Goal: Transaction & Acquisition: Purchase product/service

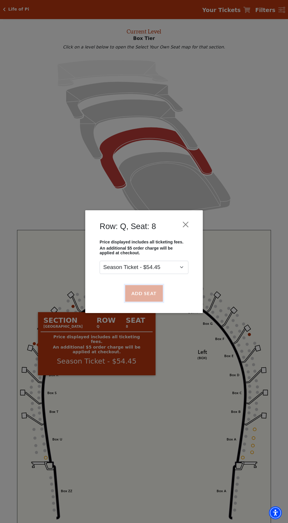
click at [140, 293] on button "Add Seat" at bounding box center [144, 293] width 38 height 16
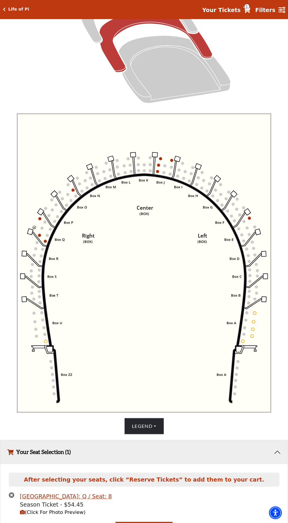
scroll to position [183, 0]
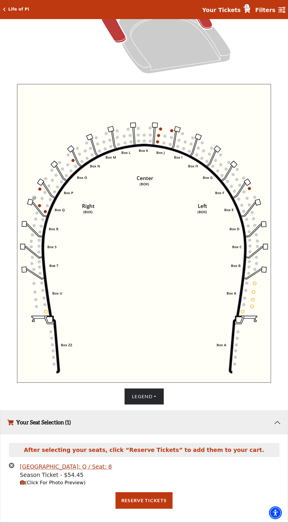
click at [41, 188] on circle at bounding box center [39, 189] width 3 height 3
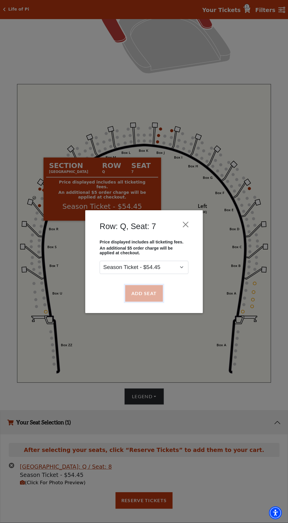
click at [149, 292] on button "Add Seat" at bounding box center [144, 293] width 38 height 16
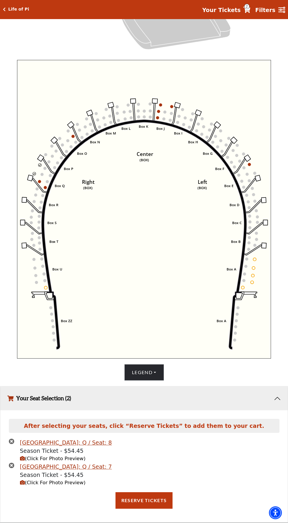
scroll to position [216, 0]
click at [51, 486] on span "(Click For Photo Preview)" at bounding box center [53, 483] width 66 height 6
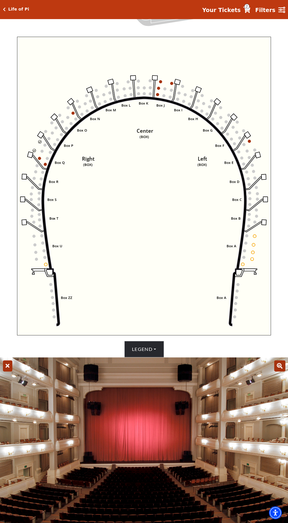
click at [259, 336] on icon "Left (BOX) Right (BOX) Center (BOX) Box ZZ Box U Box T Box S Box R Box Q Box P …" at bounding box center [144, 186] width 254 height 299
click at [10, 372] on icon at bounding box center [7, 366] width 9 height 11
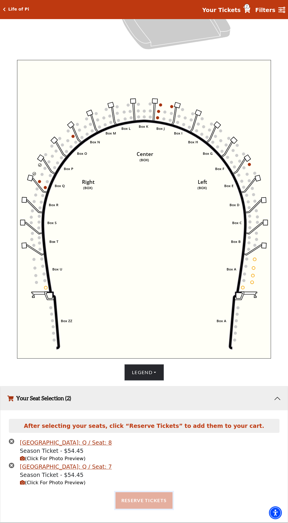
click at [146, 506] on button "Reserve Tickets" at bounding box center [143, 500] width 57 height 16
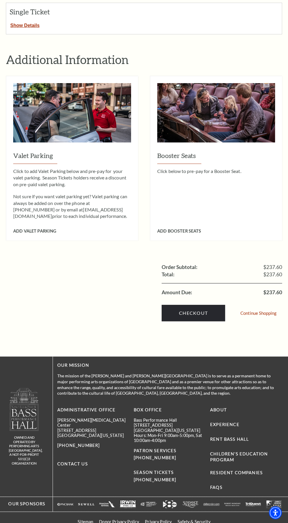
scroll to position [245, 0]
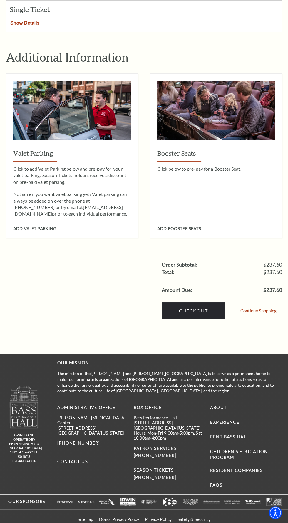
click at [21, 26] on button "Show Details" at bounding box center [25, 22] width 38 height 8
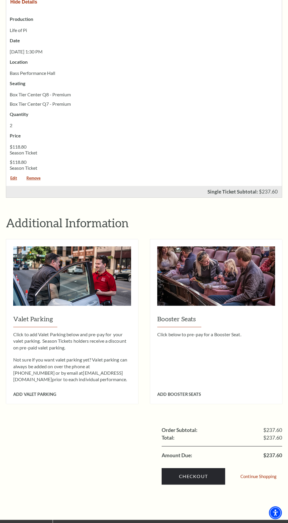
scroll to position [287, 0]
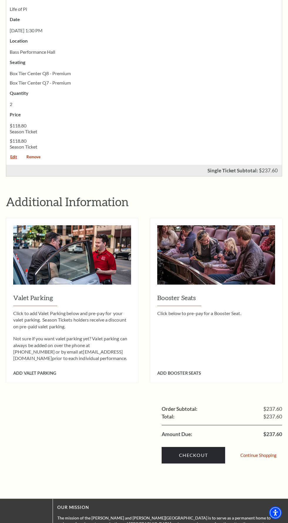
click at [38, 163] on link "Remove" at bounding box center [33, 159] width 22 height 8
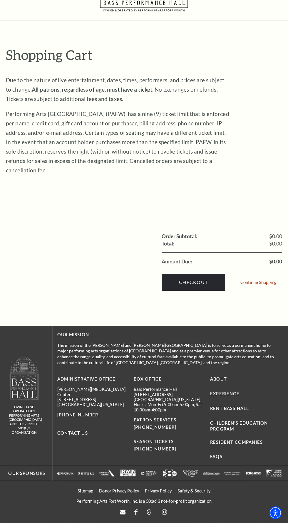
scroll to position [234, 0]
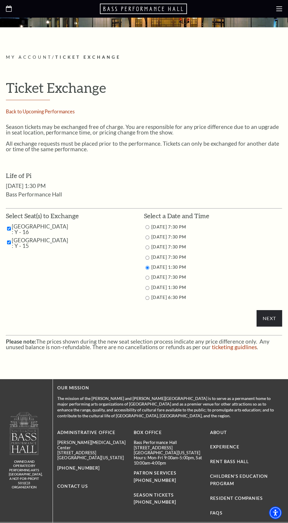
scroll to position [102, 0]
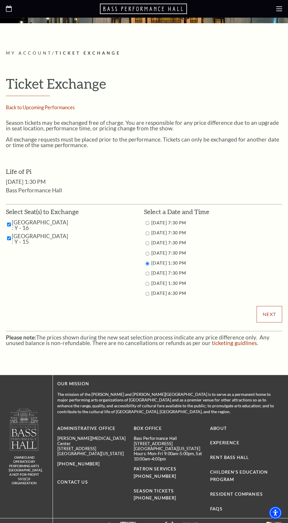
click at [270, 323] on input "Next" at bounding box center [270, 314] width 26 height 16
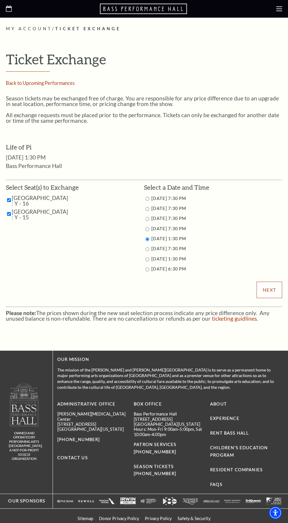
scroll to position [144, 0]
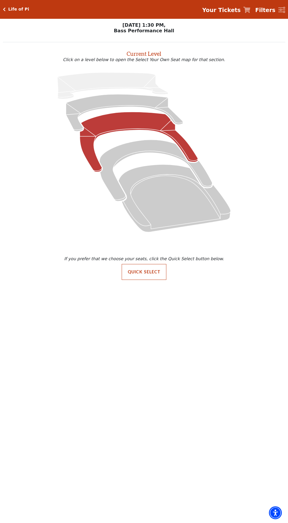
click at [128, 126] on icon "Mezzanine - Seats Available: 44" at bounding box center [139, 142] width 118 height 60
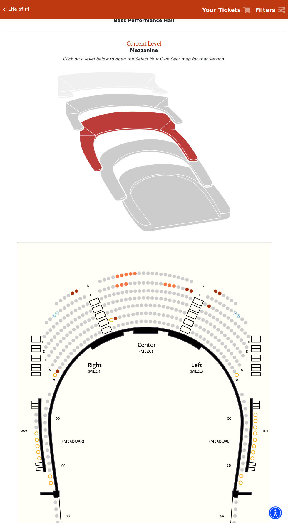
scroll to position [22, 0]
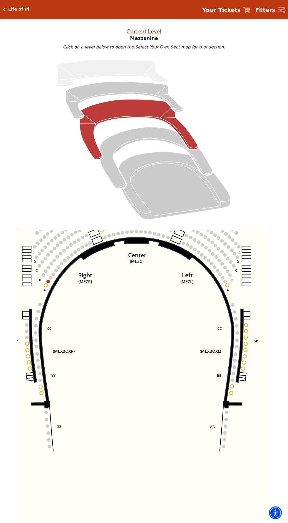
click at [231, 393] on circle at bounding box center [231, 394] width 4 height 4
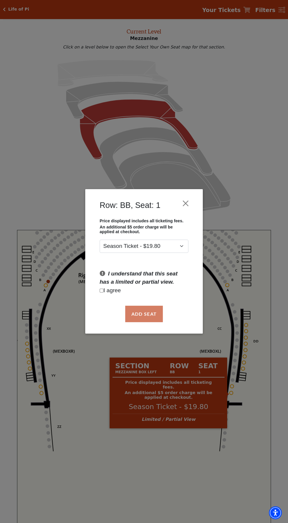
click at [103, 290] on input "Checkbox field" at bounding box center [102, 291] width 4 height 4
checkbox input "true"
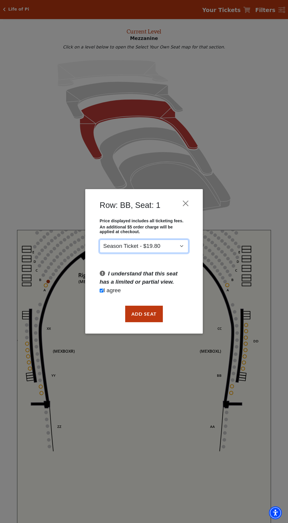
click at [172, 250] on select "Season Ticket - $19.80" at bounding box center [144, 246] width 89 height 13
click at [100, 240] on select "Season Ticket - $19.80" at bounding box center [144, 246] width 89 height 13
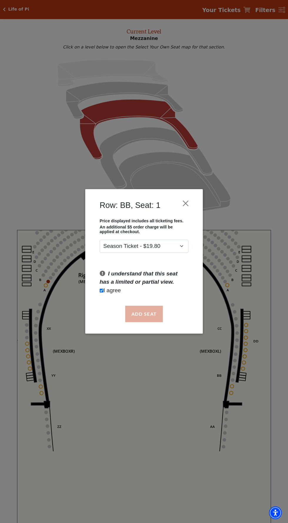
click at [158, 317] on button "Add Seat" at bounding box center [144, 314] width 38 height 16
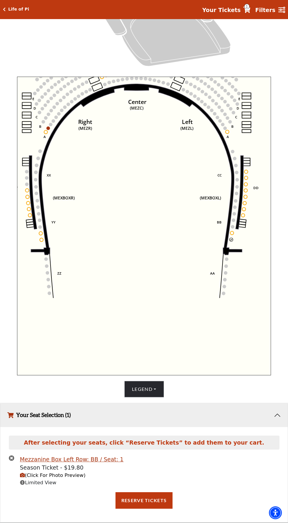
scroll to position [190, 0]
click at [232, 232] on circle at bounding box center [232, 234] width 4 height 4
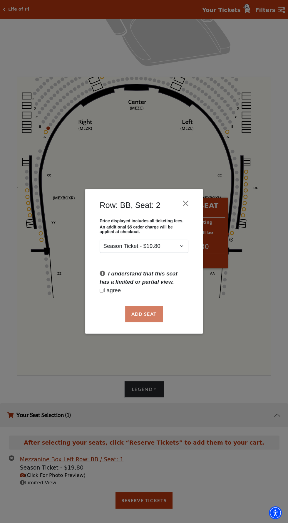
click at [102, 291] on input "Checkbox field" at bounding box center [102, 291] width 4 height 4
checkbox input "true"
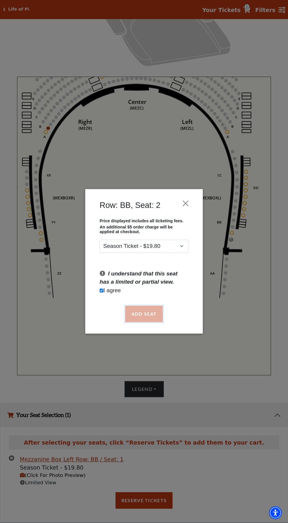
click at [155, 317] on button "Add Seat" at bounding box center [144, 314] width 38 height 16
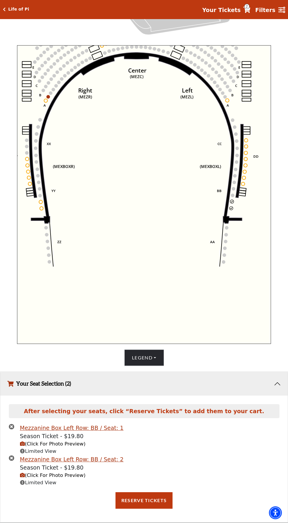
scroll to position [231, 0]
click at [69, 478] on span "(Click For Photo Preview)" at bounding box center [53, 476] width 66 height 6
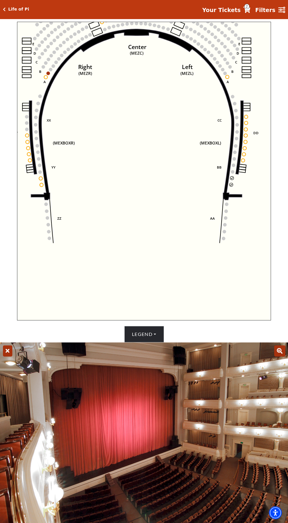
click at [7, 357] on icon at bounding box center [7, 351] width 9 height 11
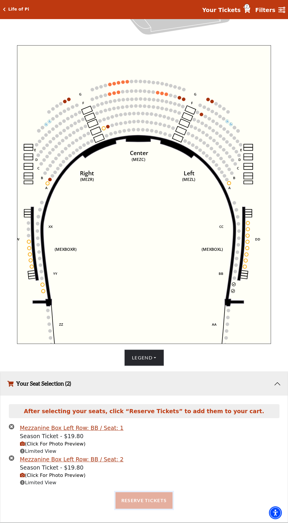
click at [150, 506] on button "Reserve Tickets" at bounding box center [143, 500] width 57 height 16
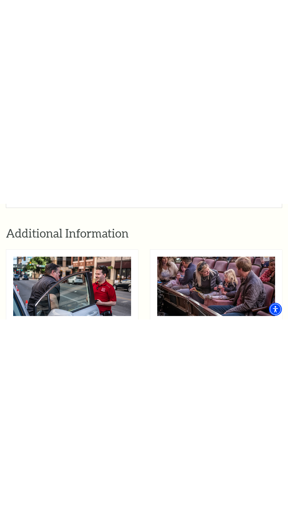
scroll to position [506, 0]
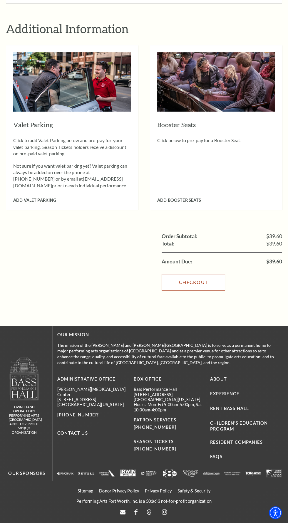
click at [205, 286] on link "Checkout" at bounding box center [193, 282] width 63 height 16
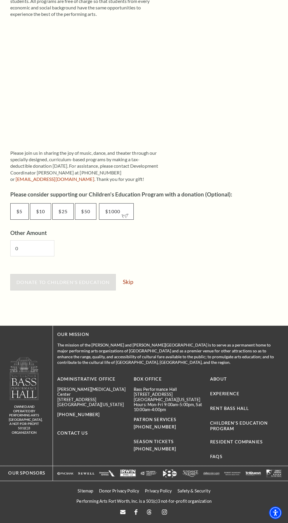
scroll to position [178, 0]
click at [128, 285] on link "Skip" at bounding box center [128, 282] width 10 height 6
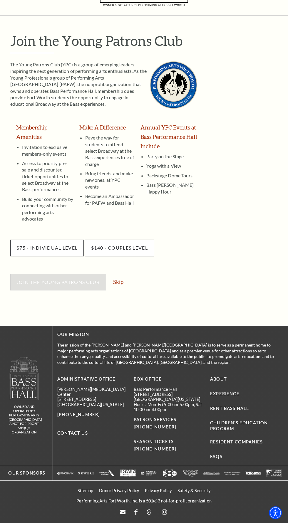
scroll to position [306, 0]
click at [120, 279] on link "Skip" at bounding box center [118, 282] width 10 height 6
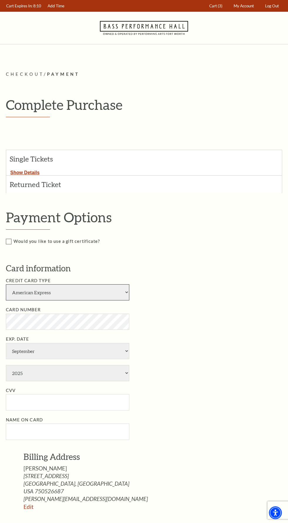
click at [99, 301] on select "American Express Visa Master Card Discover" at bounding box center [67, 292] width 123 height 16
click at [6, 295] on select "American Express Visa Master Card Discover" at bounding box center [67, 292] width 123 height 16
click at [107, 301] on select "American Express Visa Master Card Discover" at bounding box center [67, 292] width 123 height 16
select select "24"
click at [6, 295] on select "American Express Visa Master Card Discover" at bounding box center [67, 292] width 123 height 16
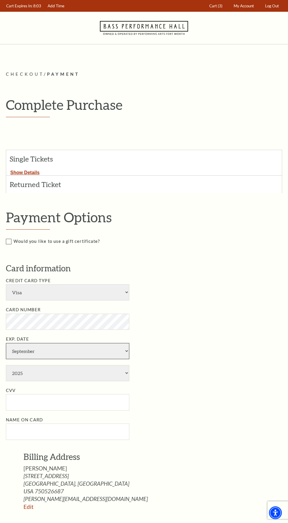
select select "4"
select select "2030"
type input "002"
type input "Amanda Alvarado"
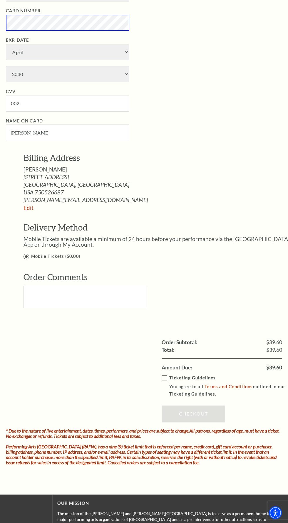
scroll to position [300, 0]
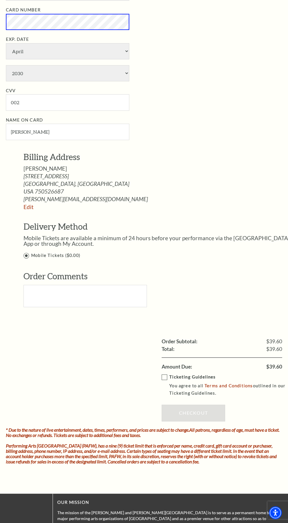
click at [166, 388] on label "Ticketing Guidelines You agree to all Terms and Conditions outlined in our Tick…" at bounding box center [226, 386] width 129 height 24
click at [0, 0] on input "Ticketing Guidelines You agree to all Terms and Conditions outlined in our Tick…" at bounding box center [0, 0] width 0 height 0
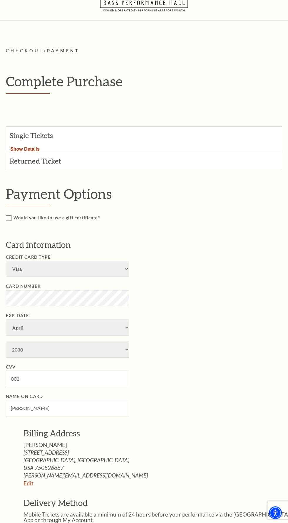
scroll to position [22, 0]
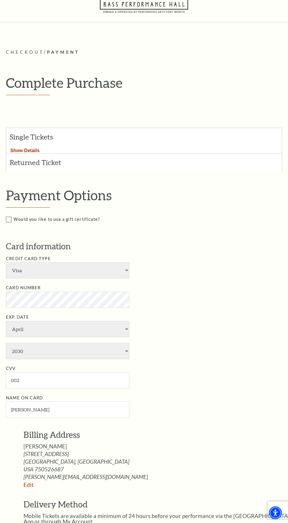
click at [29, 153] on button "Show Details" at bounding box center [25, 150] width 38 height 8
click at [24, 153] on button "Show Details" at bounding box center [25, 150] width 38 height 8
click at [27, 153] on button "Show Details" at bounding box center [25, 150] width 38 height 8
click at [30, 153] on button "Show Details" at bounding box center [25, 150] width 38 height 8
click at [27, 153] on button "Show Details" at bounding box center [25, 150] width 38 height 8
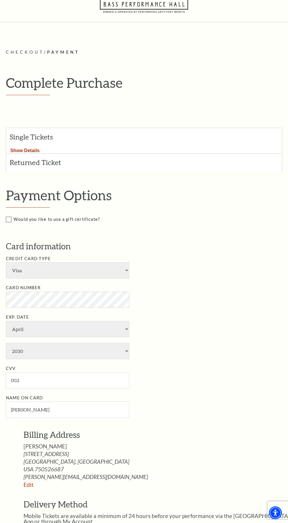
click at [32, 153] on button "Show Details" at bounding box center [25, 150] width 38 height 8
click at [30, 153] on button "Show Details" at bounding box center [25, 150] width 38 height 8
click at [31, 153] on button "Show Details" at bounding box center [25, 150] width 38 height 8
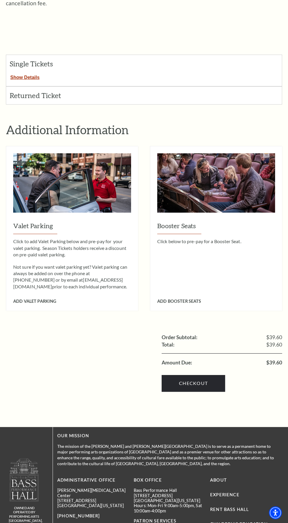
scroll to position [193, 0]
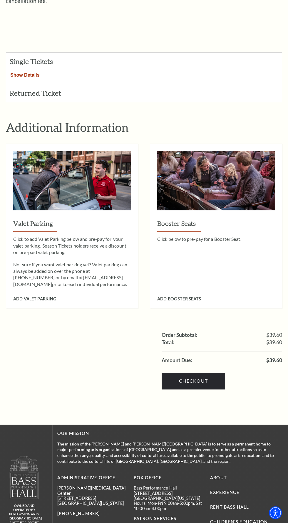
click at [30, 78] on button "Show Details" at bounding box center [25, 74] width 38 height 8
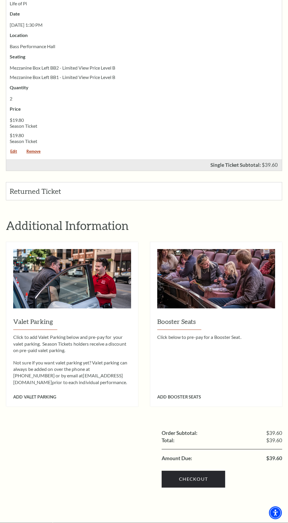
scroll to position [301, 0]
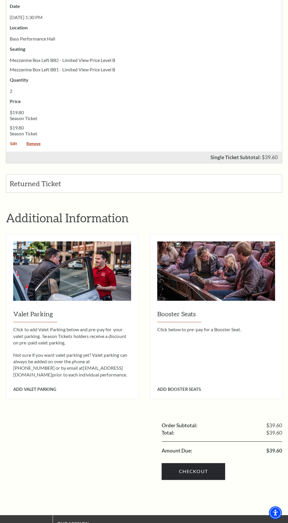
click at [14, 150] on link "Edit" at bounding box center [13, 146] width 15 height 8
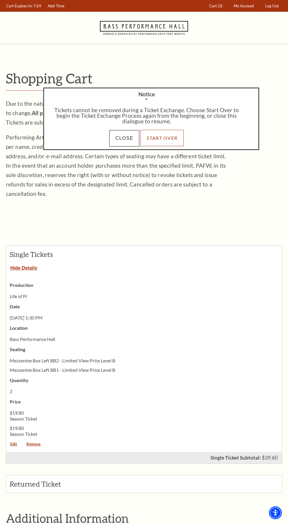
click at [160, 138] on link "Start Over" at bounding box center [161, 138] width 43 height 16
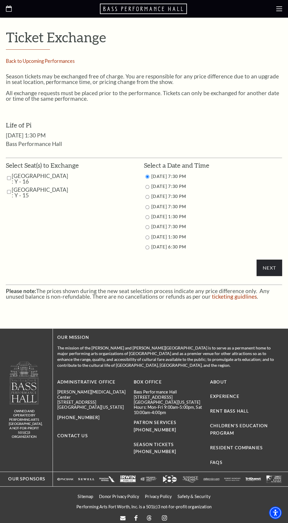
scroll to position [153, 0]
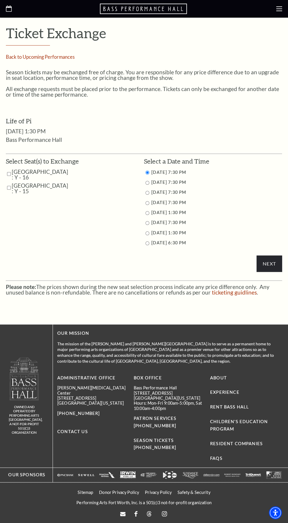
click at [143, 278] on div "Next" at bounding box center [144, 217] width 276 height 121
click at [145, 217] on li "[DATE] 1:30 PM" at bounding box center [213, 212] width 138 height 7
click at [149, 227] on li "[DATE] 7:30 PM" at bounding box center [213, 222] width 138 height 7
click at [145, 217] on li "[DATE] 1:30 PM" at bounding box center [213, 212] width 138 height 7
click at [151, 217] on li "[DATE] 1:30 PM" at bounding box center [213, 212] width 138 height 7
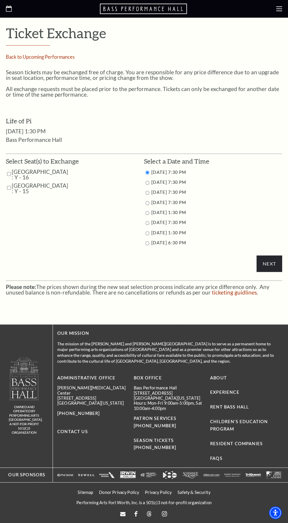
click at [144, 217] on li "[DATE] 1:30 PM" at bounding box center [213, 212] width 138 height 7
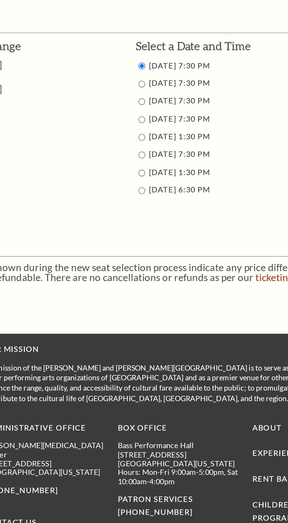
scroll to position [154, 0]
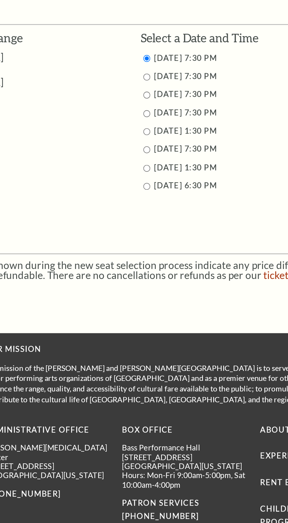
click at [147, 214] on input "9/27/2025 1:30 PM" at bounding box center [147, 212] width 4 height 4
radio input "true"
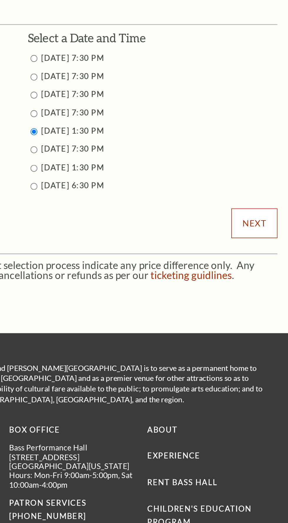
click at [270, 271] on input "Next" at bounding box center [270, 262] width 26 height 16
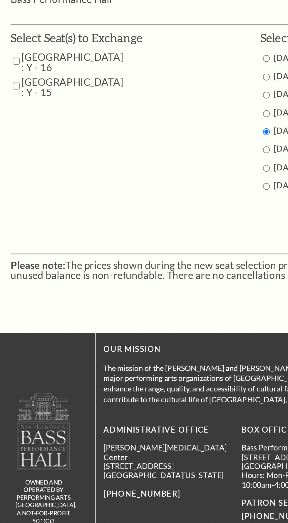
click at [9, 178] on input "Parterre Circle Center : Y - 16" at bounding box center [9, 172] width 4 height 10
checkbox input "true"
click at [9, 192] on input "Parterre Circle Center : Y - 15" at bounding box center [9, 186] width 4 height 10
checkbox input "true"
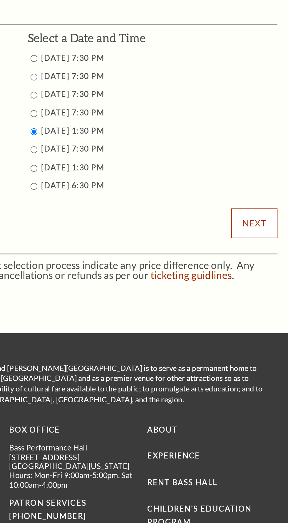
click at [270, 271] on input "Next" at bounding box center [270, 262] width 26 height 16
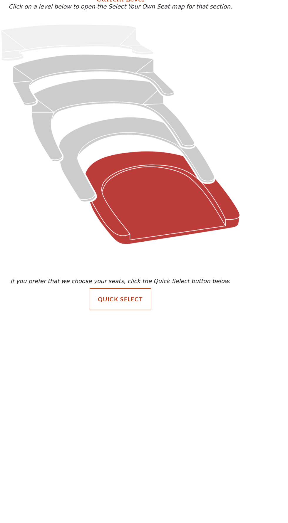
click at [222, 203] on icon "Orchestra / Parterre Circle - Seats Available: 19" at bounding box center [174, 199] width 112 height 68
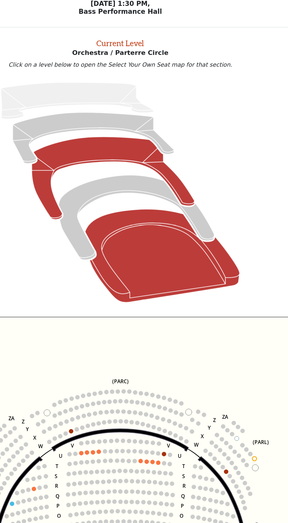
click at [144, 131] on icon "Mezzanine - Seats Available: 44" at bounding box center [139, 152] width 118 height 60
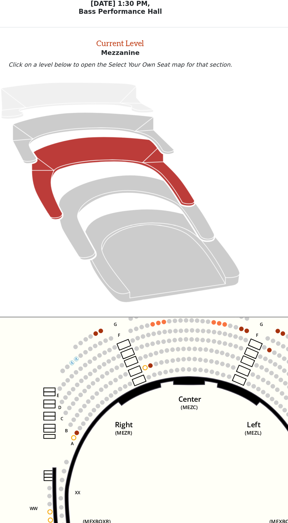
click at [112, 336] on circle at bounding box center [112, 336] width 3 height 3
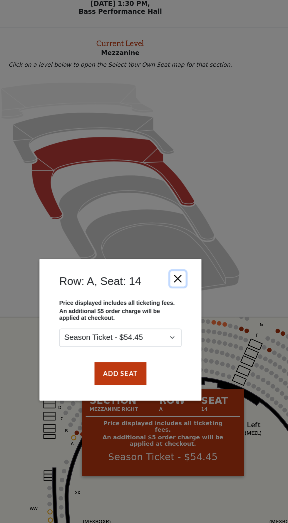
click at [188, 225] on button "Close" at bounding box center [185, 224] width 11 height 11
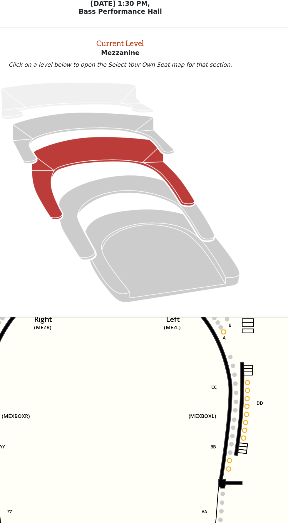
click at [236, 300] on circle at bounding box center [236, 300] width 3 height 3
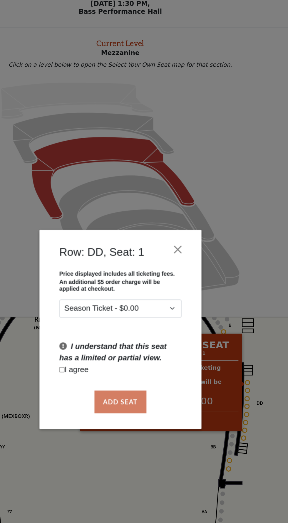
click at [102, 291] on input "Checkbox field" at bounding box center [102, 291] width 4 height 4
checkbox input "true"
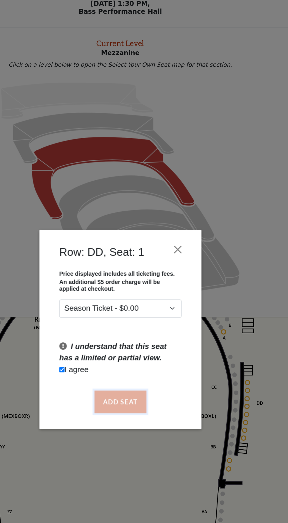
click at [151, 312] on button "Add Seat" at bounding box center [144, 314] width 38 height 16
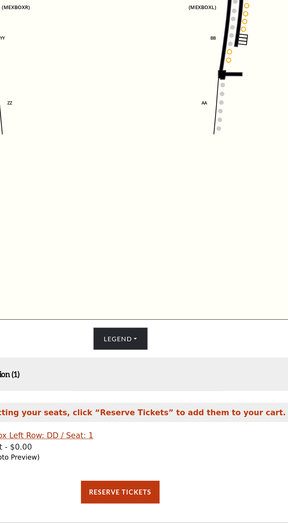
scroll to position [190, 0]
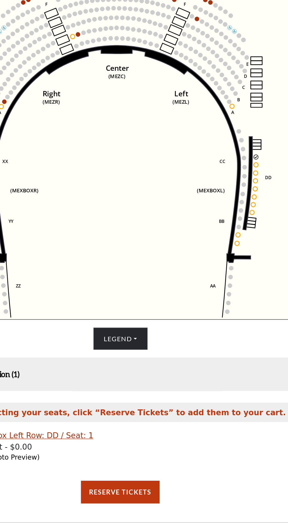
click at [243, 262] on circle at bounding box center [242, 263] width 3 height 3
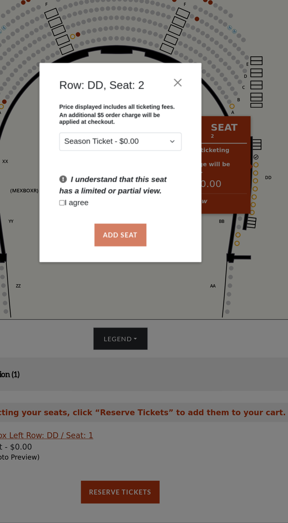
click at [102, 290] on input "Checkbox field" at bounding box center [102, 291] width 4 height 4
checkbox input "true"
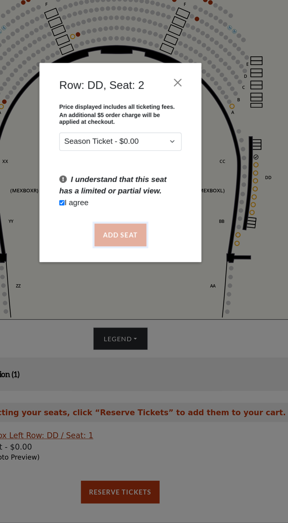
click at [159, 316] on button "Add Seat" at bounding box center [144, 314] width 38 height 16
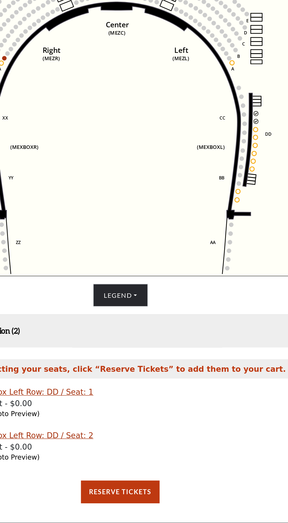
scroll to position [222, 0]
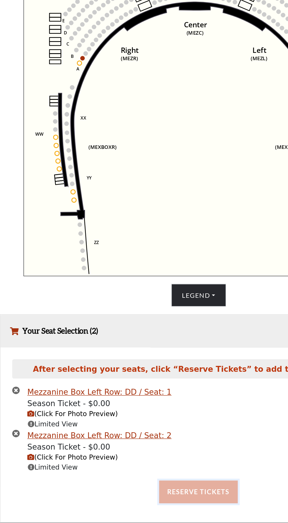
click at [153, 509] on button "Reserve Tickets" at bounding box center [143, 500] width 57 height 16
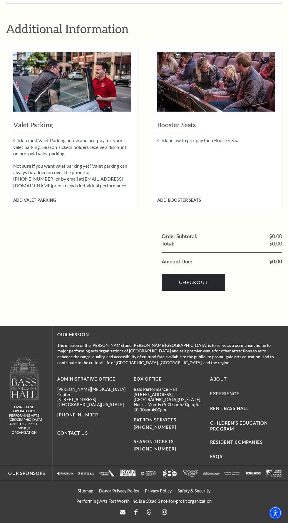
scroll to position [548, 0]
click at [208, 274] on link "Checkout" at bounding box center [193, 282] width 63 height 16
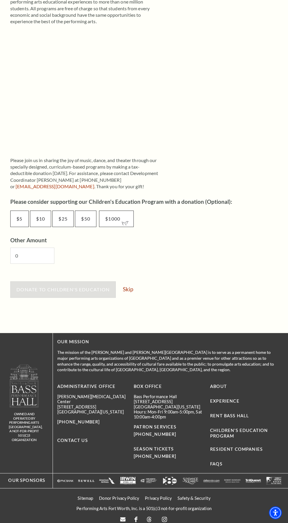
scroll to position [162, 0]
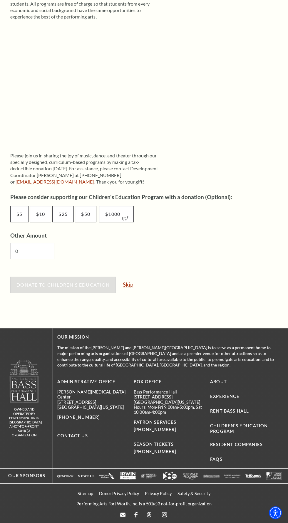
click at [132, 287] on link "Skip" at bounding box center [128, 285] width 10 height 6
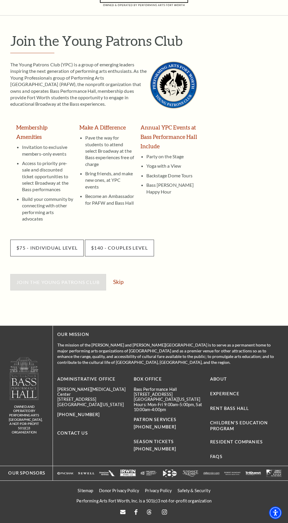
scroll to position [306, 0]
click at [118, 279] on link "Skip" at bounding box center [118, 282] width 10 height 6
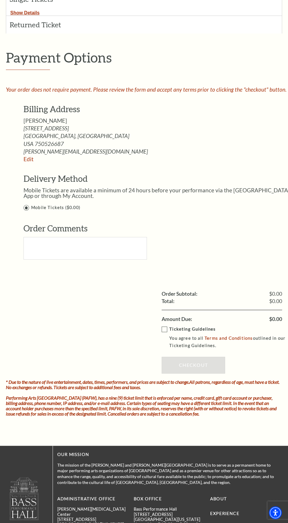
scroll to position [160, 0]
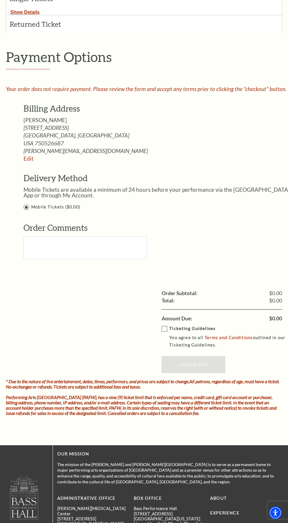
click at [164, 339] on label "Ticketing Guidelines You agree to all Terms and Conditions outlined in our Tick…" at bounding box center [226, 337] width 129 height 24
click at [0, 0] on input "Ticketing Guidelines You agree to all Terms and Conditions outlined in our Tick…" at bounding box center [0, 0] width 0 height 0
click at [200, 373] on link "Checkout" at bounding box center [193, 364] width 63 height 16
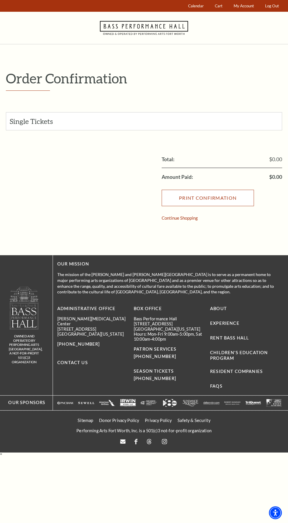
click at [175, 193] on input "Print Confirmation" at bounding box center [208, 198] width 92 height 16
